Goal: Book appointment/travel/reservation

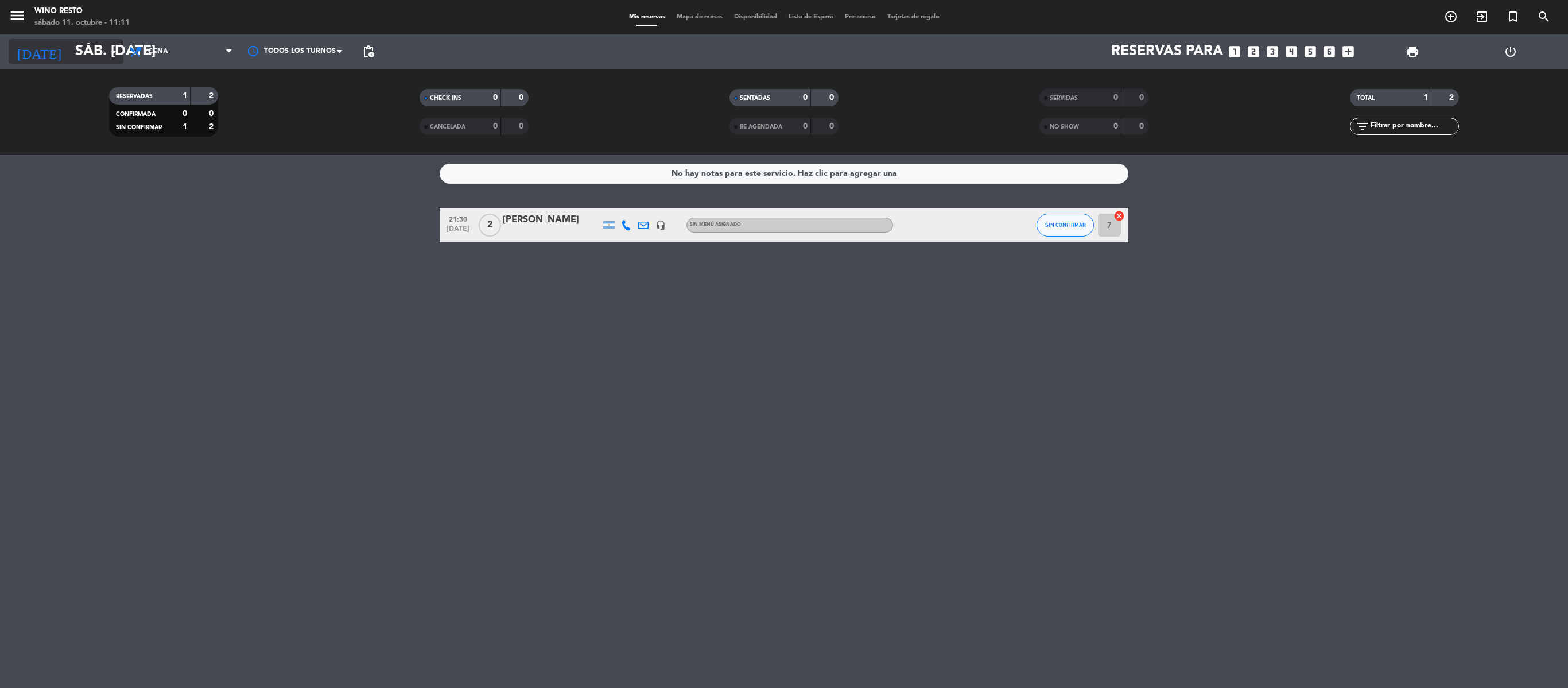
click at [115, 54] on icon "arrow_drop_down" at bounding box center [114, 52] width 14 height 14
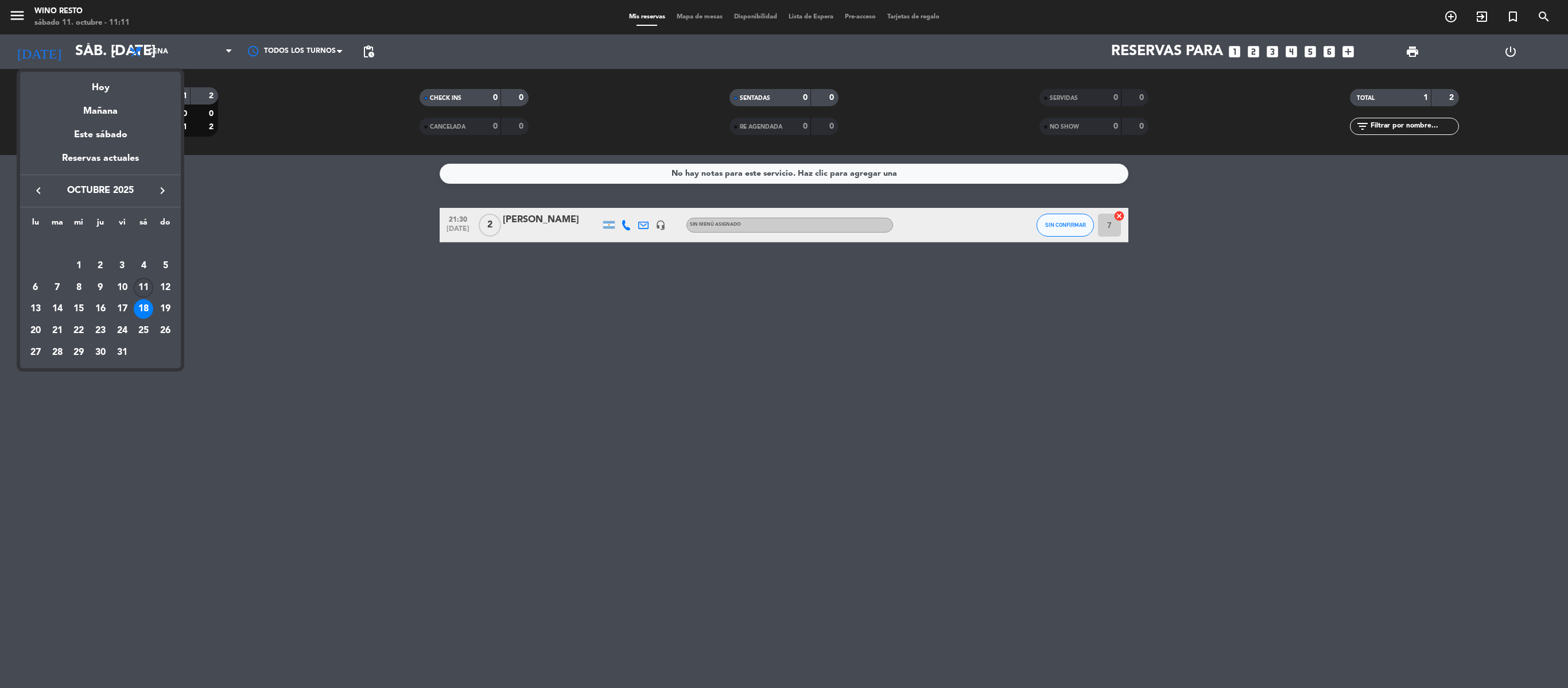
click at [143, 286] on div "11" at bounding box center [144, 288] width 20 height 20
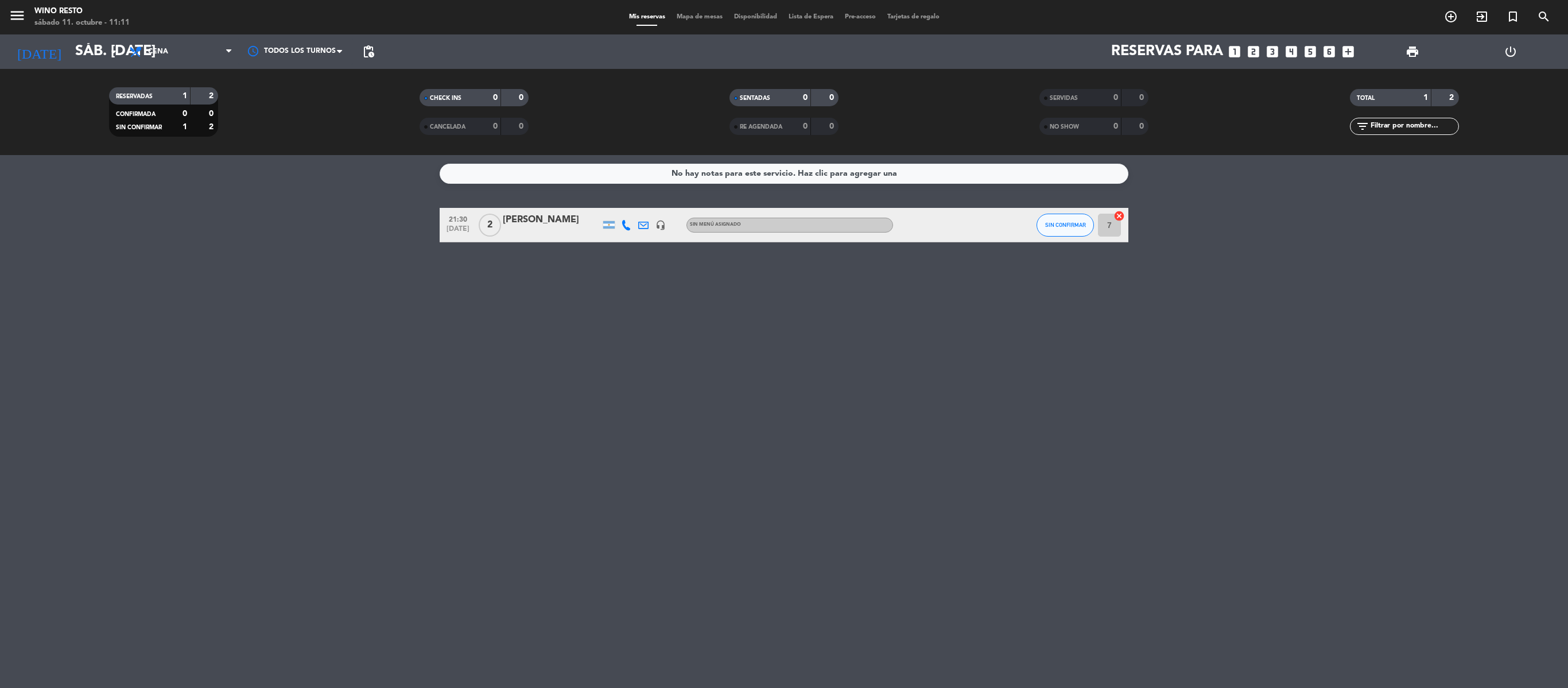
type input "sáb. [DATE]"
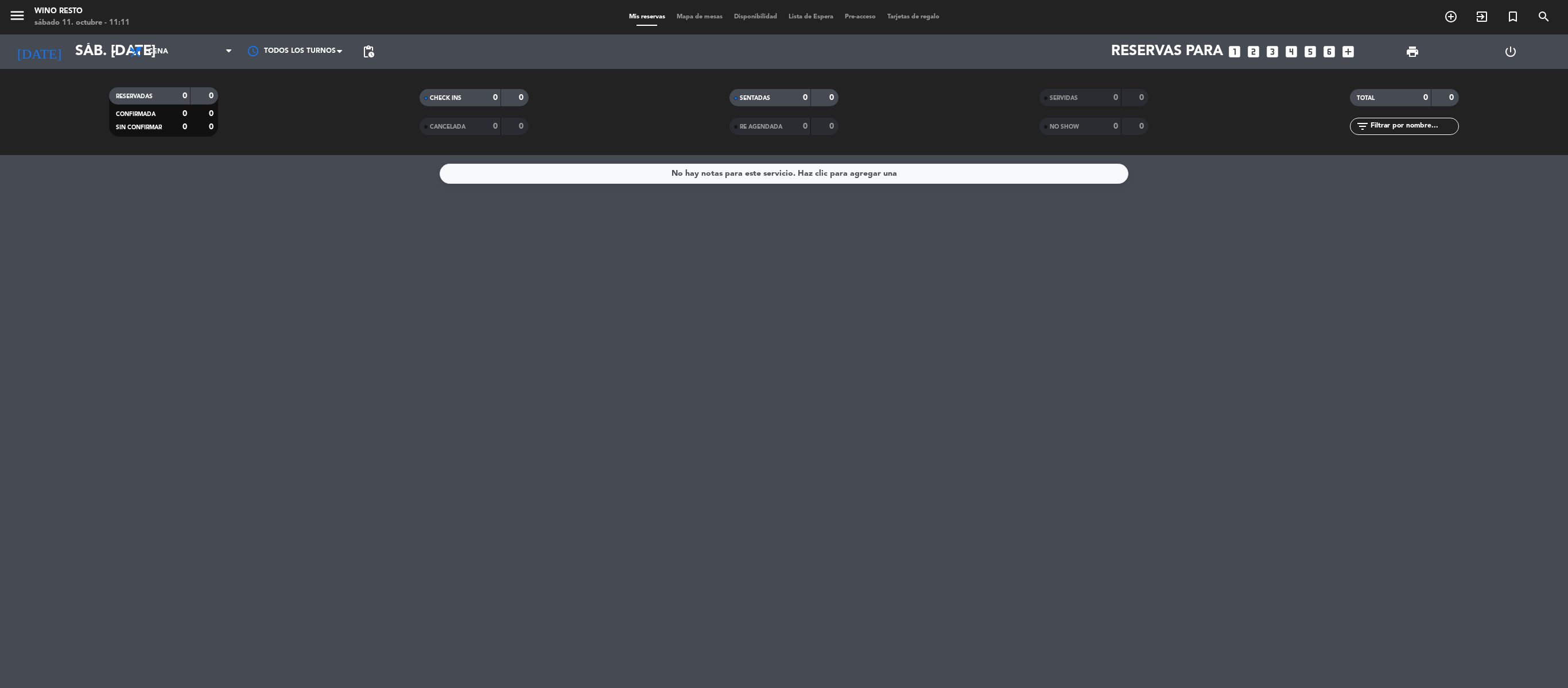
click at [783, 51] on icon "looks_two" at bounding box center [1254, 52] width 15 height 15
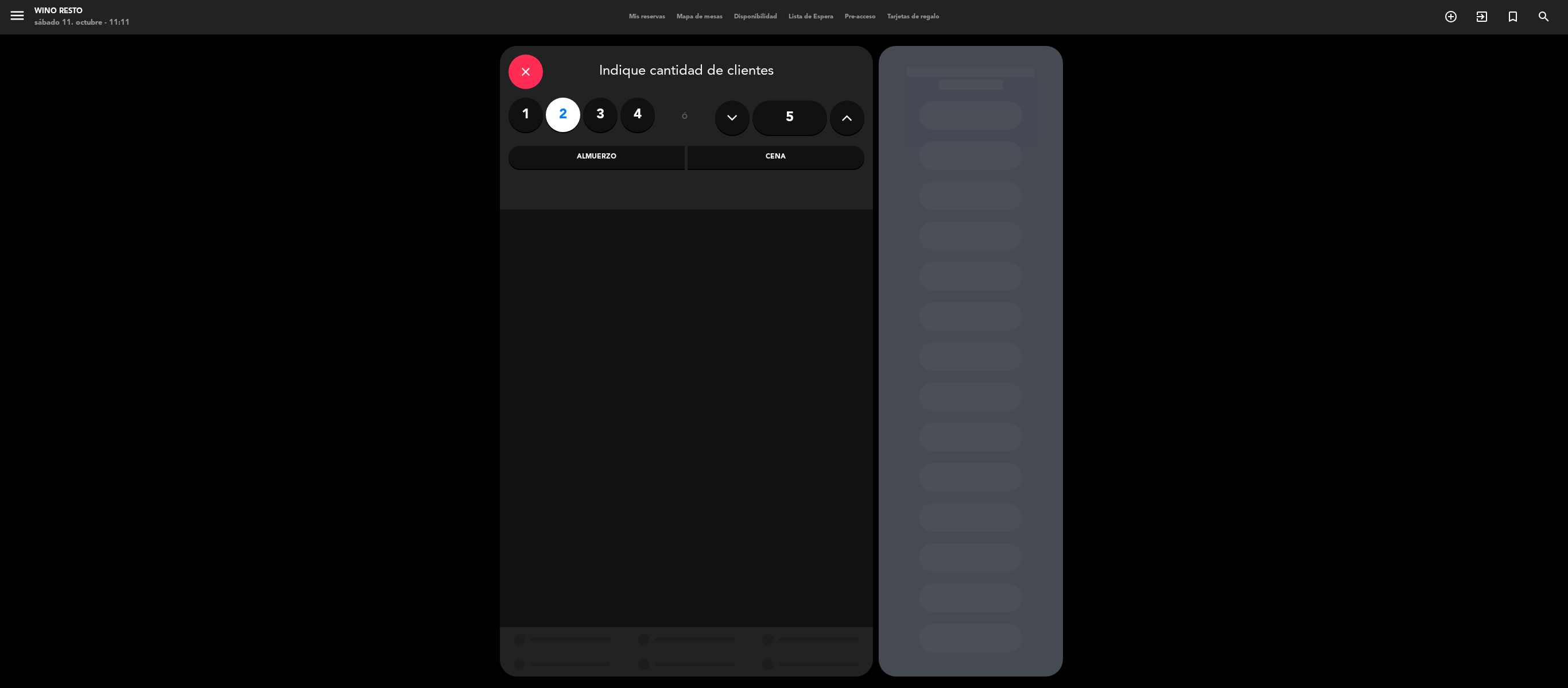
click at [757, 155] on div "Cena" at bounding box center [776, 157] width 177 height 23
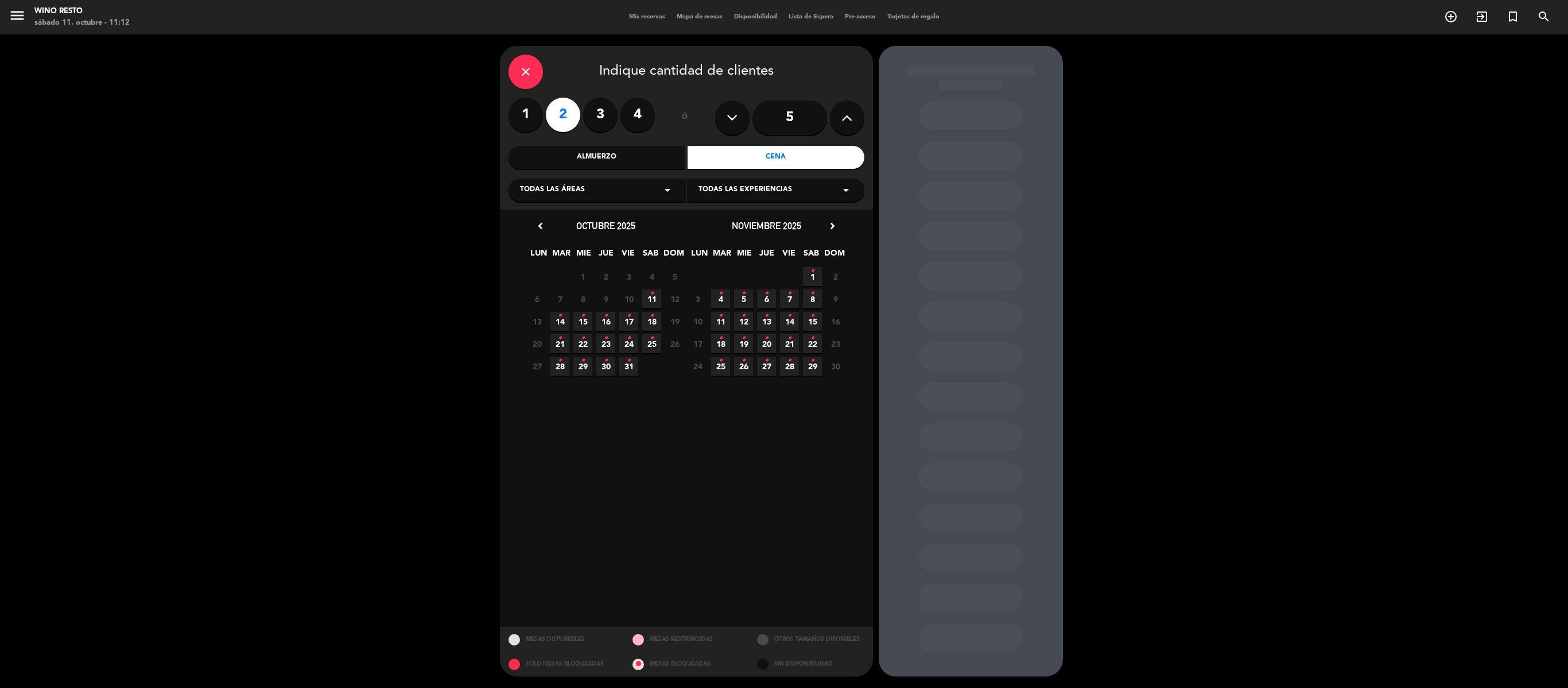
click at [656, 296] on span "11 •" at bounding box center [652, 299] width 19 height 19
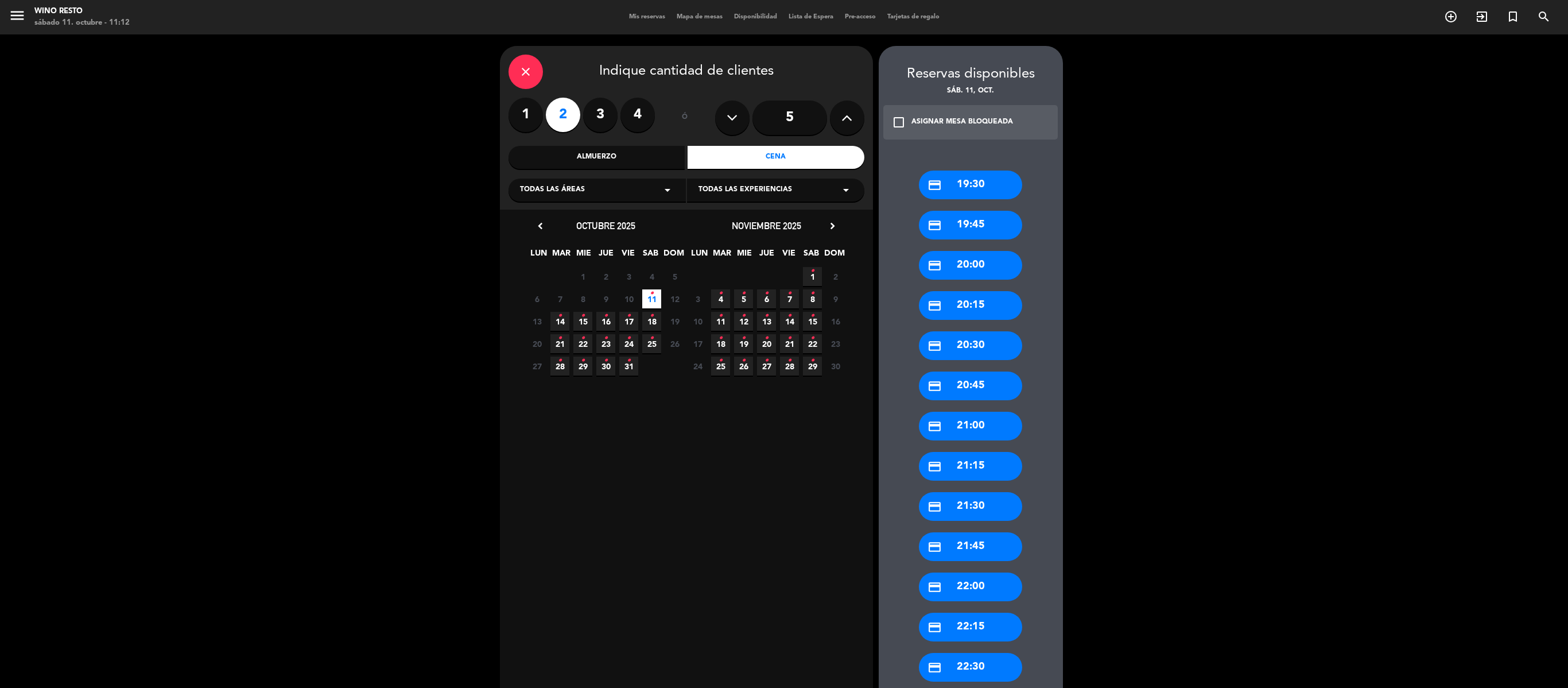
click at [783, 261] on div "credit_card 20:00" at bounding box center [970, 265] width 103 height 28
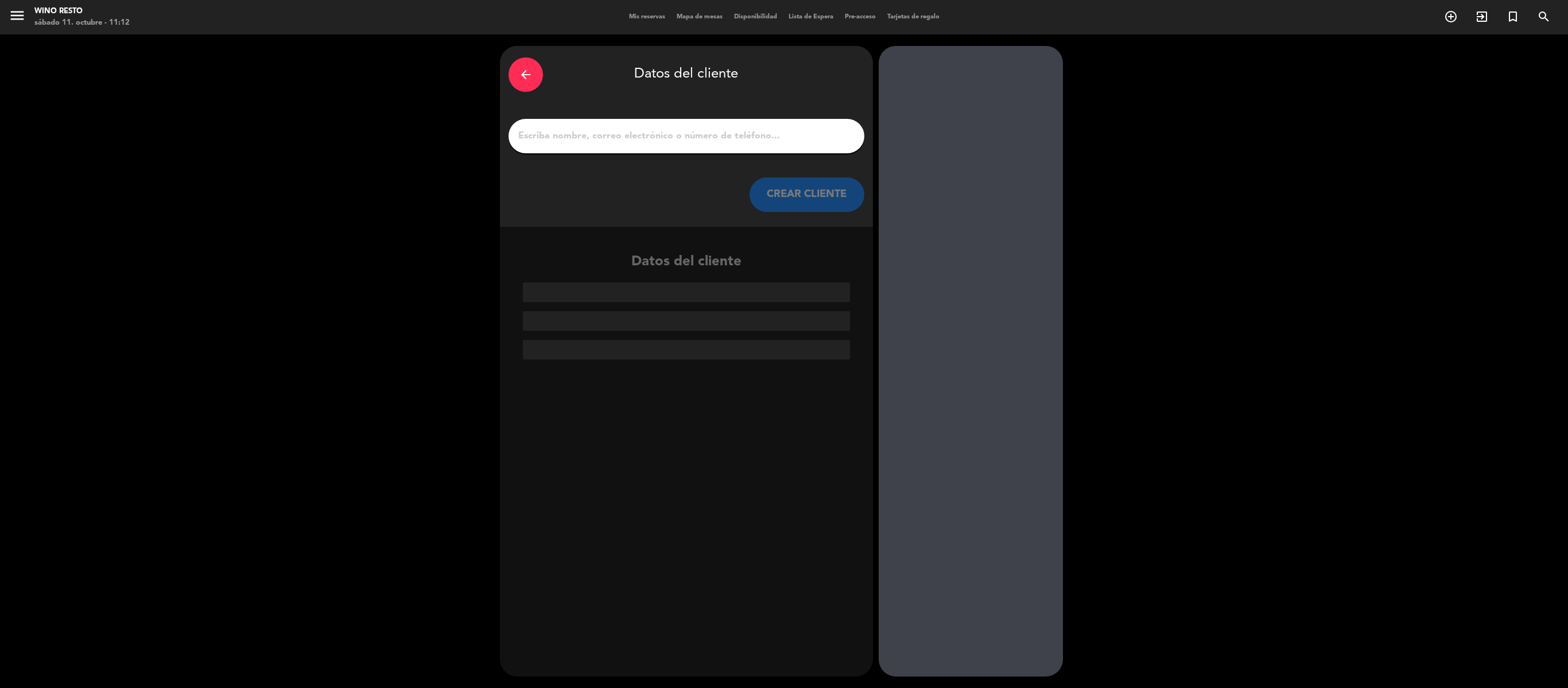
click at [701, 143] on input "1" at bounding box center [686, 136] width 339 height 16
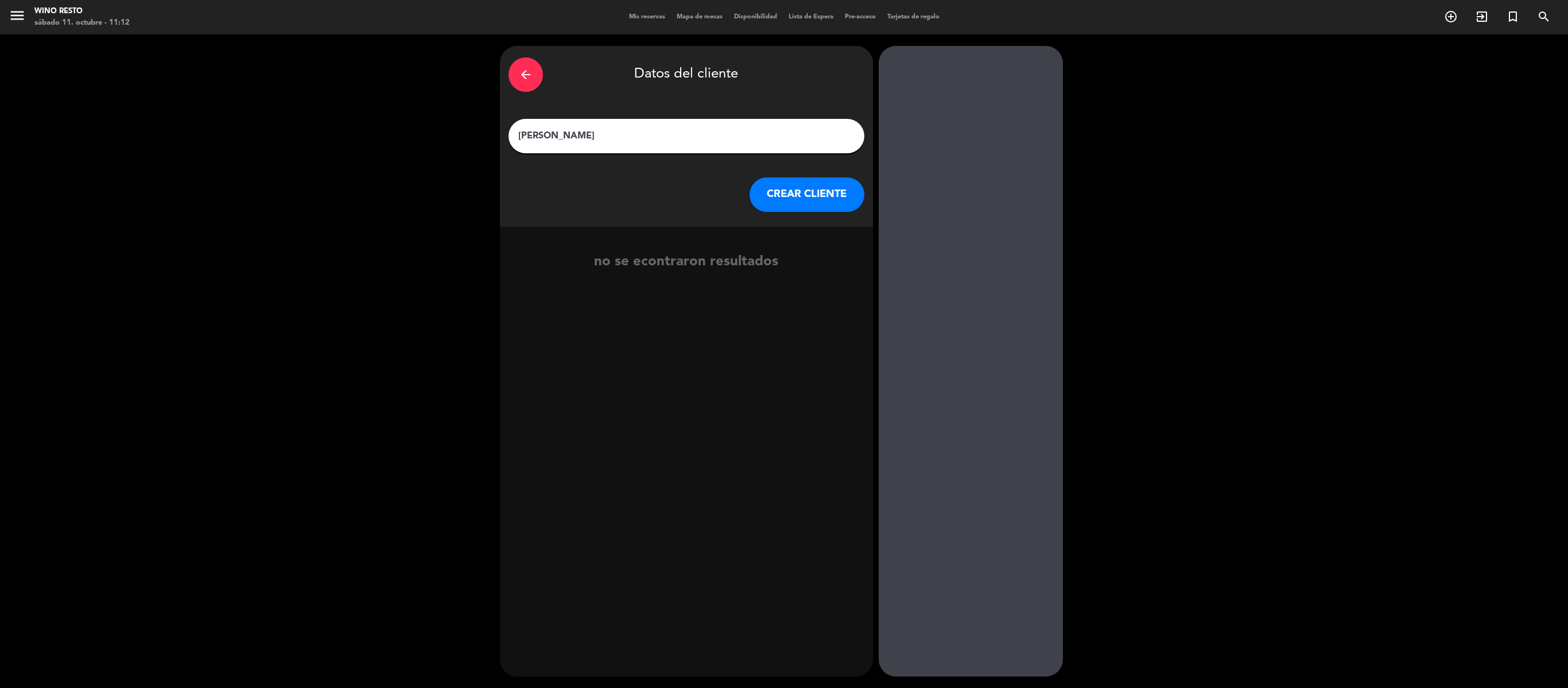
type input "[PERSON_NAME]"
click at [777, 196] on button "CREAR CLIENTE" at bounding box center [807, 195] width 115 height 35
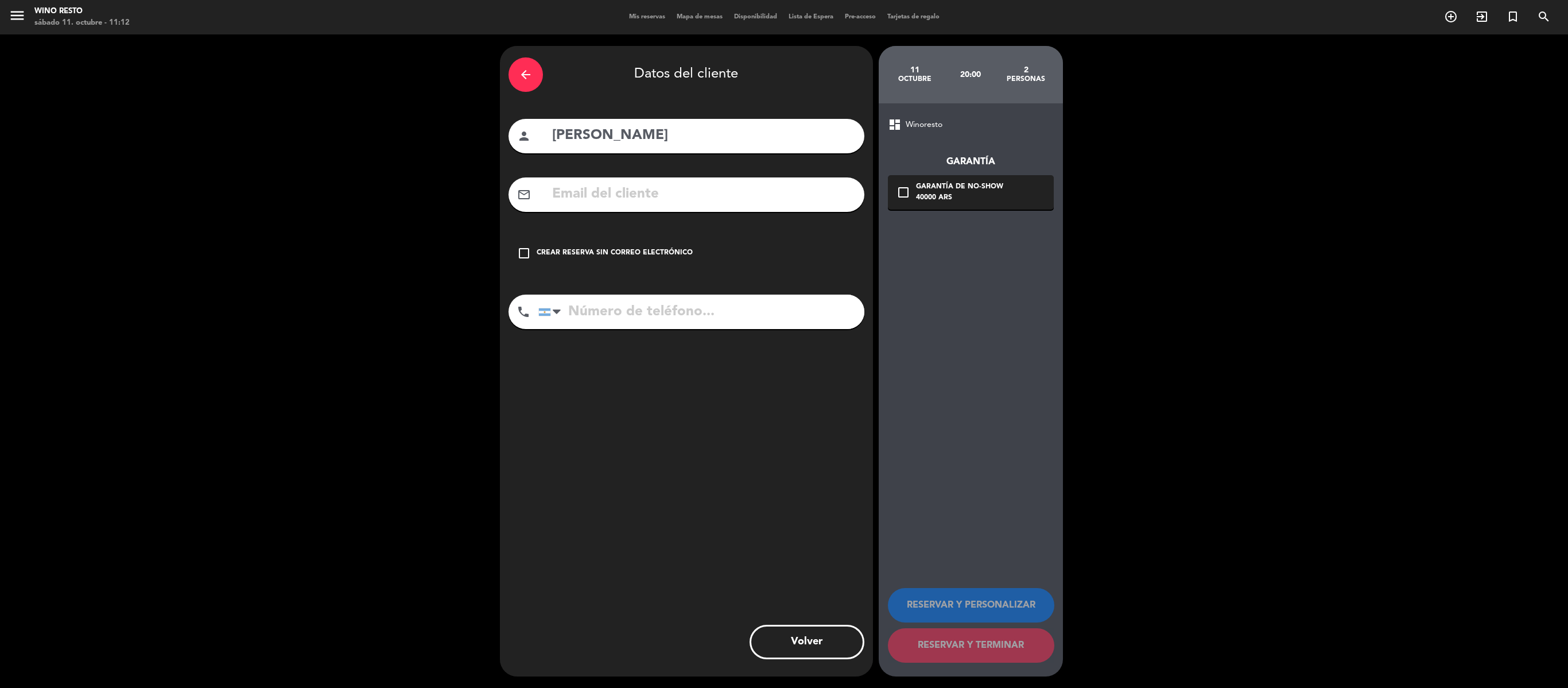
click at [684, 199] on input "text" at bounding box center [704, 195] width 305 height 23
paste input "[EMAIL_ADDRESS][DOMAIN_NAME]"
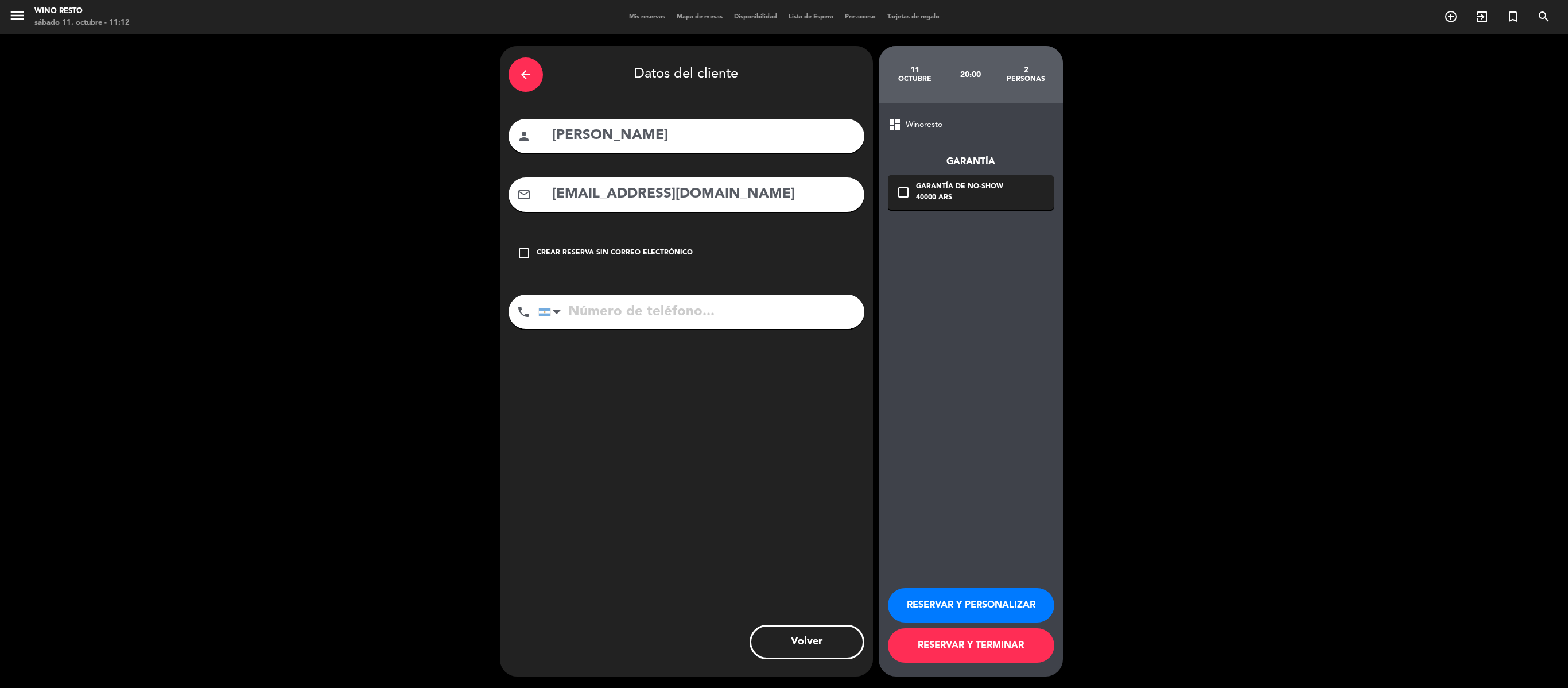
type input "[EMAIL_ADDRESS][DOMAIN_NAME]"
click at [722, 309] on input "tel" at bounding box center [701, 312] width 326 height 35
paste input "1130441851"
type input "1130441851"
click at [783, 343] on button "RESERVAR Y TERMINAR" at bounding box center [971, 645] width 167 height 35
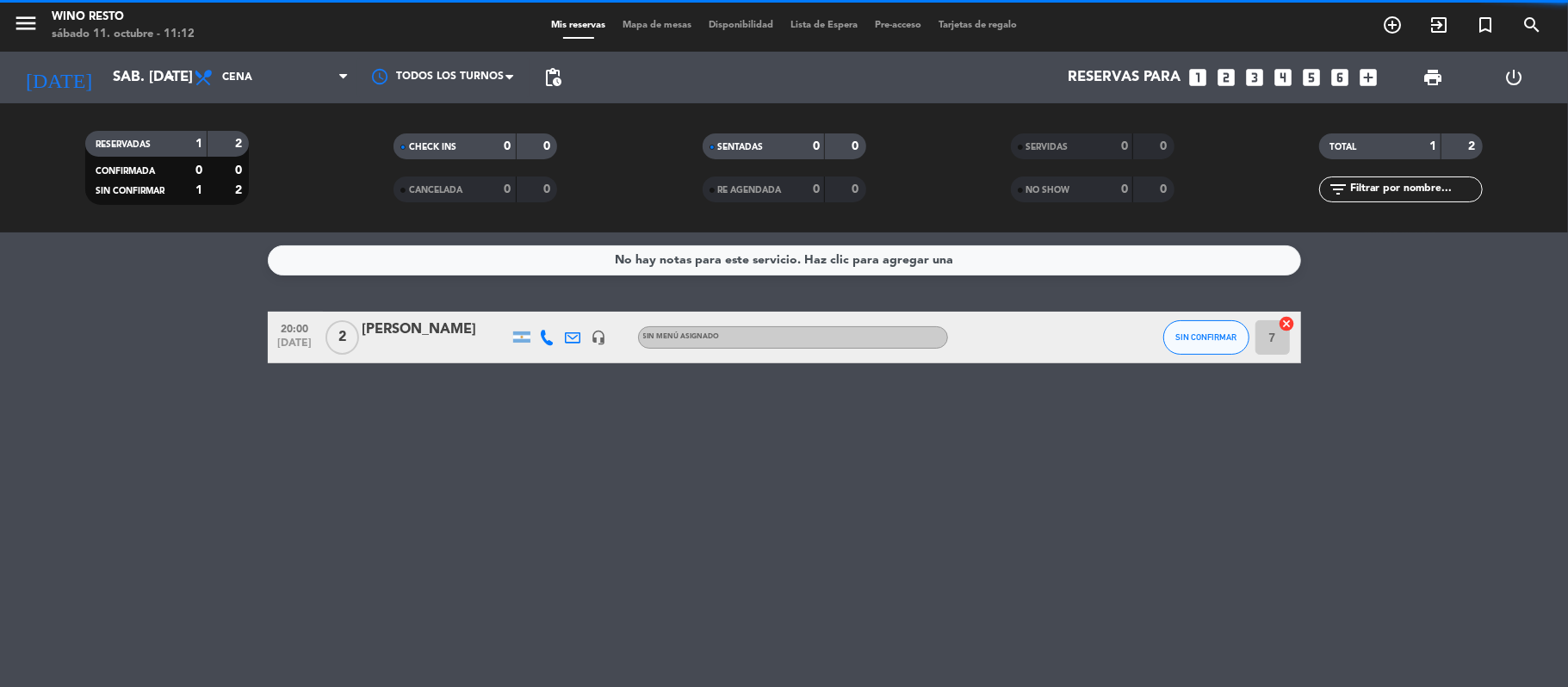
drag, startPoint x: 2112, startPoint y: 38, endPoint x: 946, endPoint y: 493, distance: 1251.6
click at [946, 493] on div "No hay notas para este servicio. Haz clic para agregar una 20:00 [DATE] 2 [PERS…" at bounding box center [784, 459] width 1568 height 455
